Goal: Task Accomplishment & Management: Check status

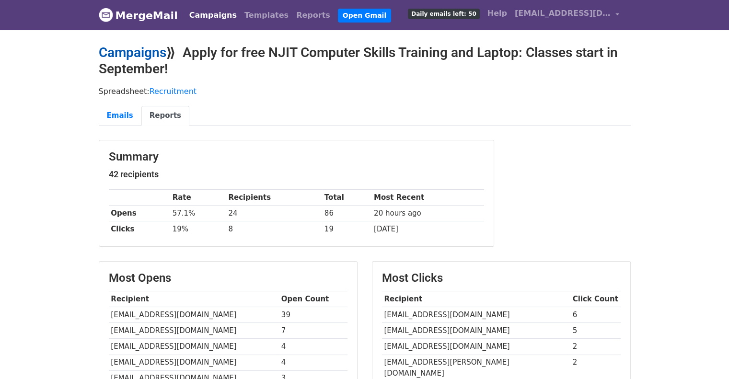
click at [151, 49] on link "Campaigns" at bounding box center [133, 53] width 68 height 16
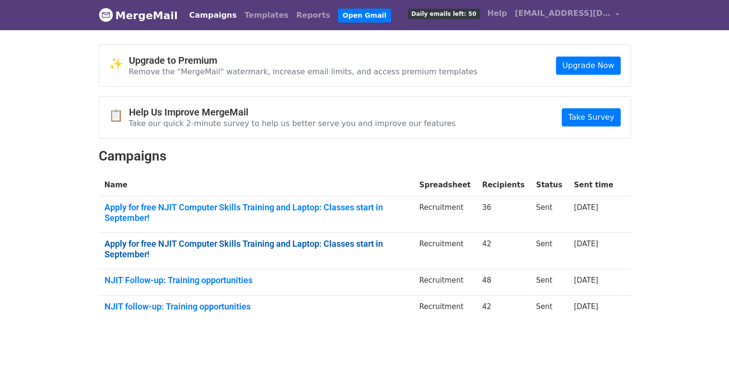
click at [221, 239] on link "Apply for free NJIT Computer Skills Training and Laptop: Classes start in Septe…" at bounding box center [255, 249] width 303 height 21
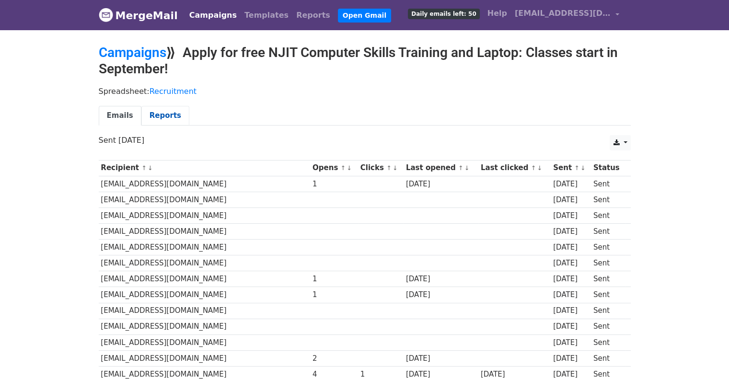
click at [162, 116] on link "Reports" at bounding box center [165, 116] width 48 height 20
click at [118, 48] on link "Campaigns" at bounding box center [133, 53] width 68 height 16
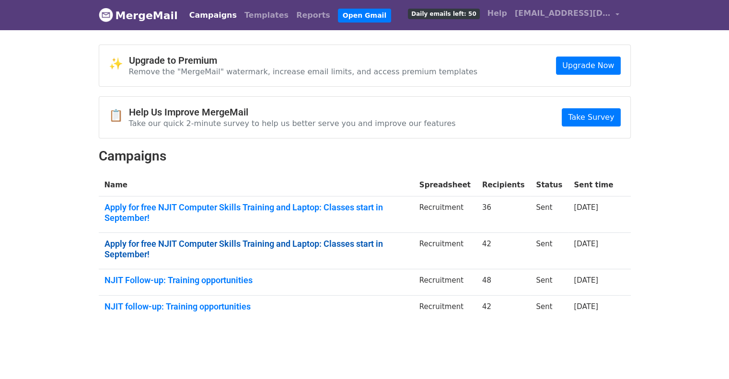
click at [408, 239] on link "Apply for free NJIT Computer Skills Training and Laptop: Classes start in Septe…" at bounding box center [255, 249] width 303 height 21
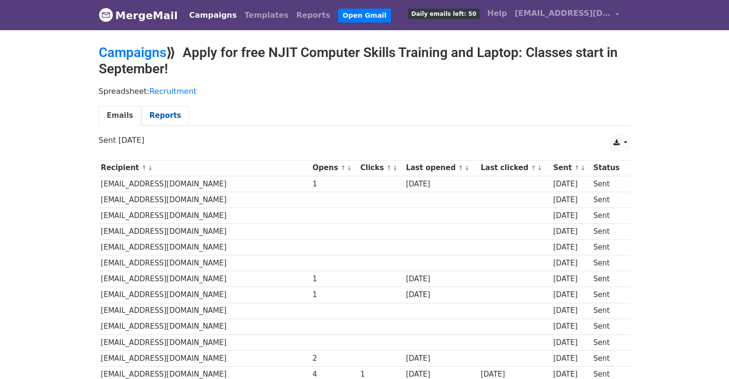
click at [164, 117] on link "Reports" at bounding box center [165, 116] width 48 height 20
click at [122, 55] on link "Campaigns" at bounding box center [133, 53] width 68 height 16
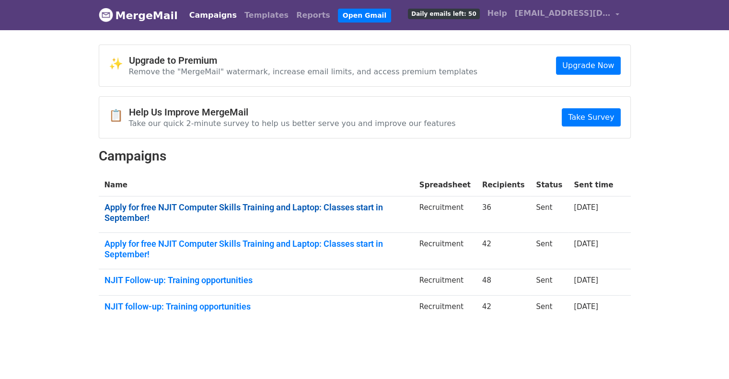
click at [408, 209] on link "Apply for free NJIT Computer Skills Training and Laptop: Classes start in Septe…" at bounding box center [255, 212] width 303 height 21
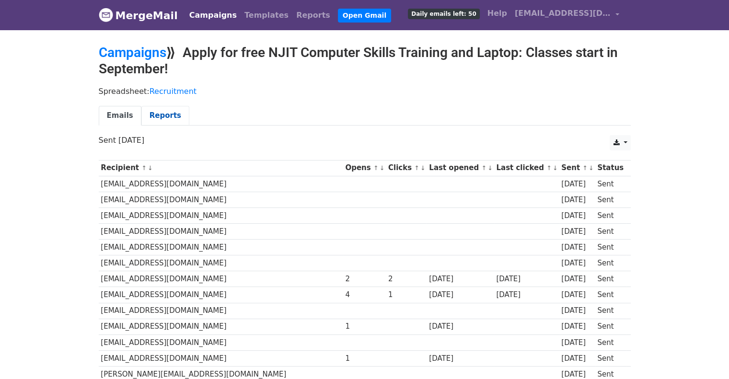
click at [161, 117] on link "Reports" at bounding box center [165, 116] width 48 height 20
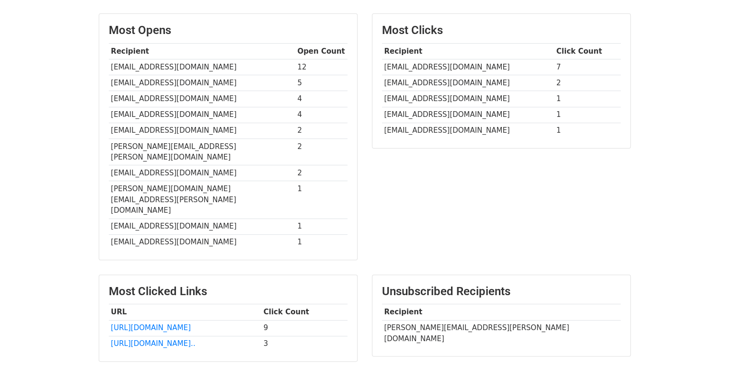
scroll to position [282, 0]
